Goal: Information Seeking & Learning: Learn about a topic

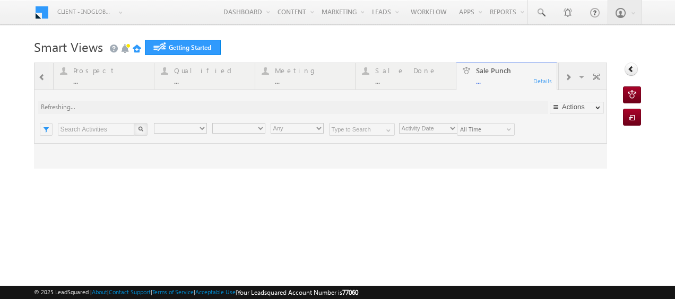
type input "Any Owner"
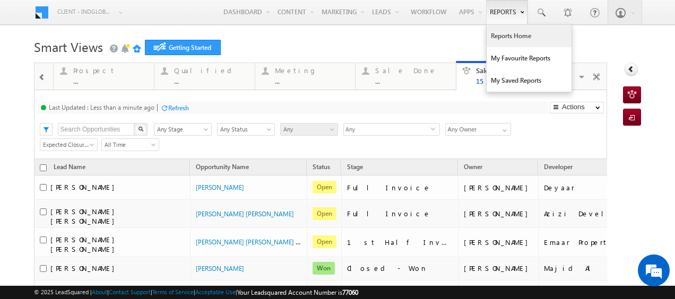
click at [509, 38] on link "Reports Home" at bounding box center [529, 36] width 85 height 22
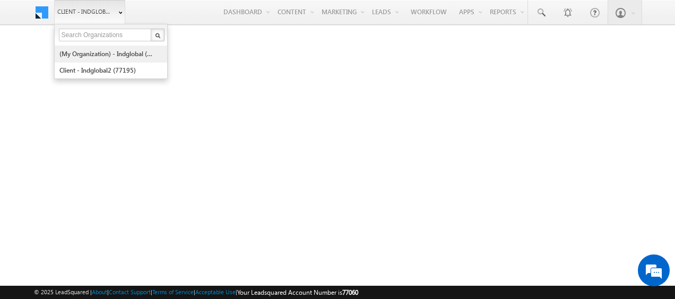
click at [99, 53] on link "(My Organization) - indglobal (48060)" at bounding box center [107, 54] width 97 height 16
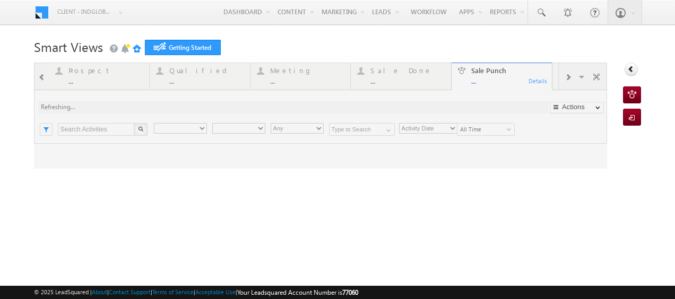
type input "Any Owner"
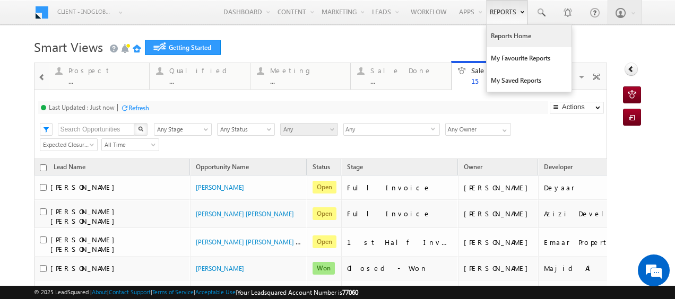
click at [507, 37] on link "Reports Home" at bounding box center [529, 36] width 85 height 22
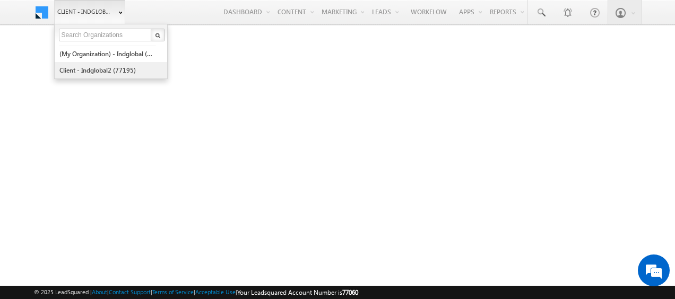
click at [103, 69] on link "Client - indglobal2 (77195)" at bounding box center [107, 70] width 97 height 16
